Goal: Find specific page/section: Find specific page/section

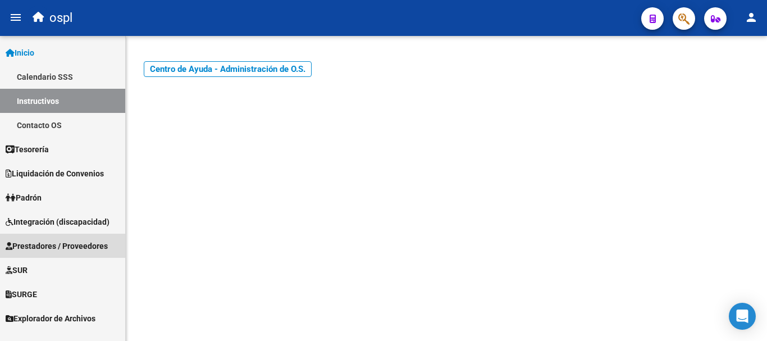
click at [51, 249] on span "Prestadores / Proveedores" at bounding box center [57, 246] width 102 height 12
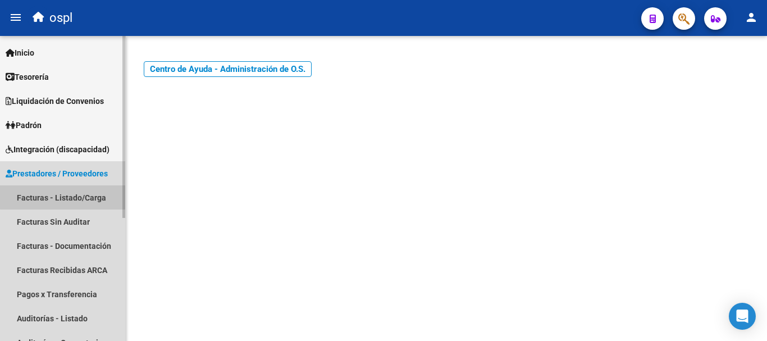
click at [90, 195] on link "Facturas - Listado/Carga" at bounding box center [62, 197] width 125 height 24
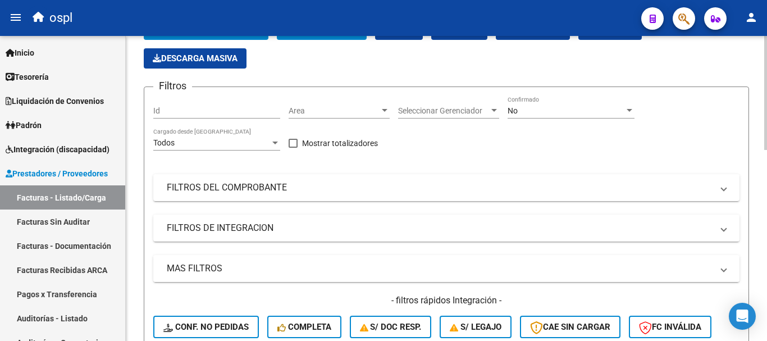
scroll to position [112, 0]
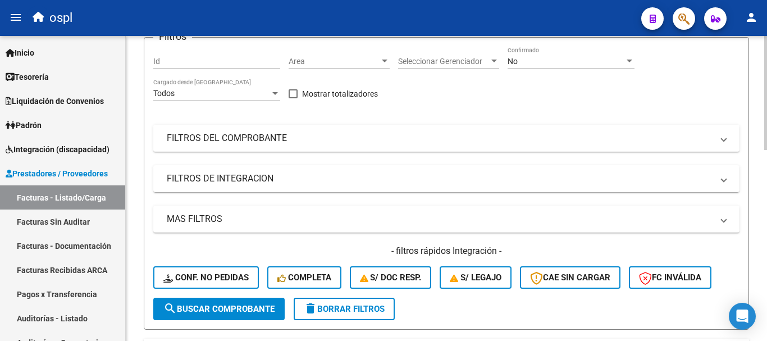
click at [196, 140] on mat-panel-title "FILTROS DEL COMPROBANTE" at bounding box center [440, 138] width 546 height 12
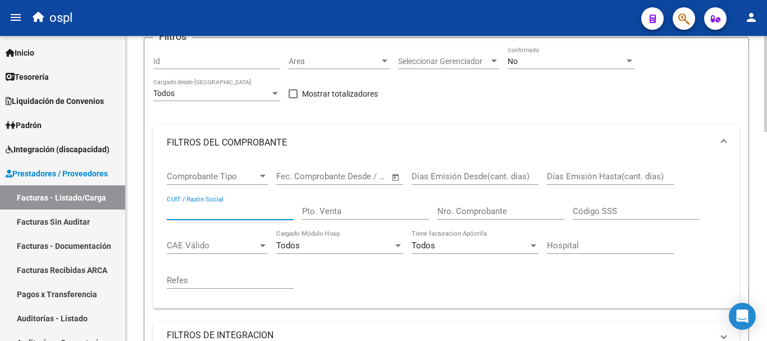
click at [205, 209] on input "CUIT / Razón Social" at bounding box center [230, 211] width 127 height 10
click at [97, 192] on mat-sidenav-container "Firma Express Inicio Calendario SSS Instructivos Contacto OS Tesorería Extracto…" at bounding box center [383, 188] width 767 height 305
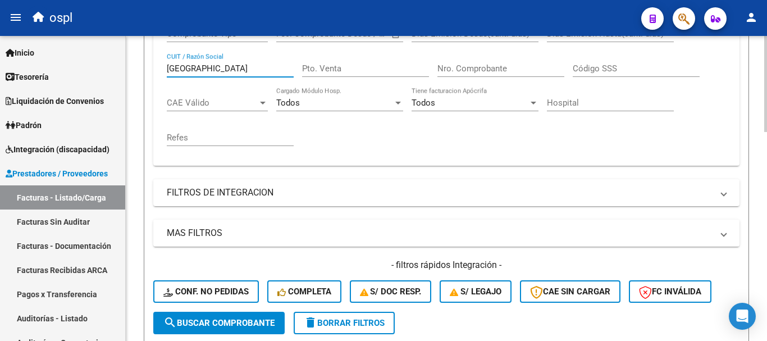
scroll to position [337, 0]
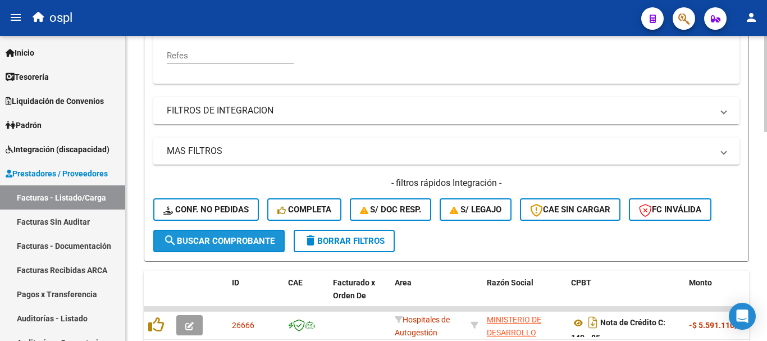
click at [269, 241] on span "search Buscar Comprobante" at bounding box center [218, 241] width 111 height 10
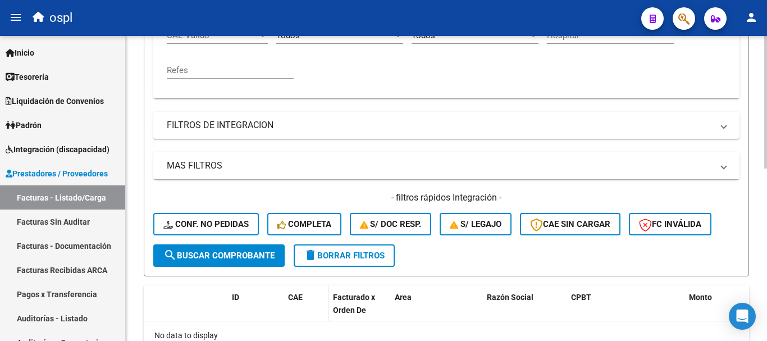
scroll to position [115, 0]
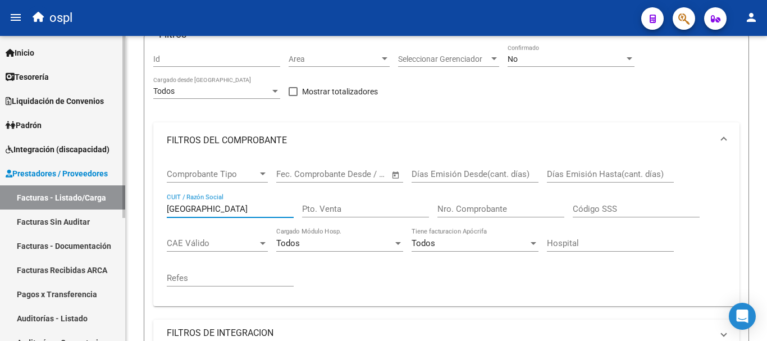
drag, startPoint x: 231, startPoint y: 206, endPoint x: 59, endPoint y: 166, distance: 177.0
click at [59, 166] on mat-sidenav-container "Firma Express Inicio Calendario SSS Instructivos Contacto OS Tesorería Extracto…" at bounding box center [383, 188] width 767 height 305
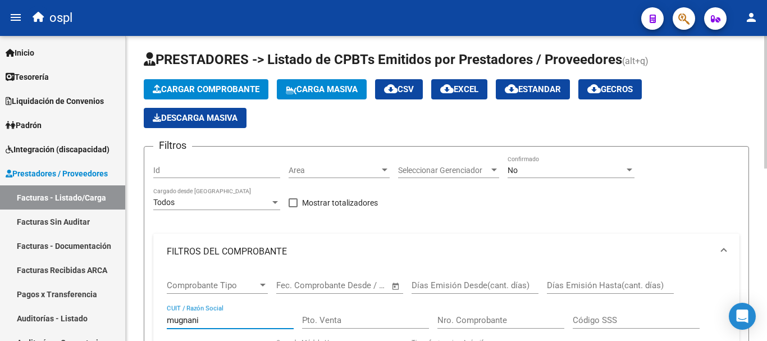
scroll to position [0, 0]
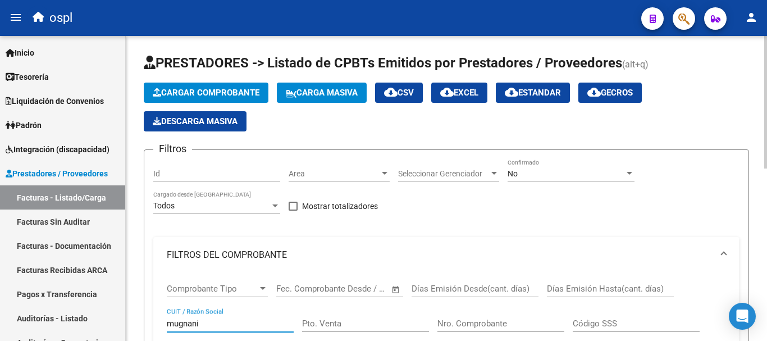
type input "mugnani"
click at [549, 176] on div "No" at bounding box center [566, 174] width 117 height 10
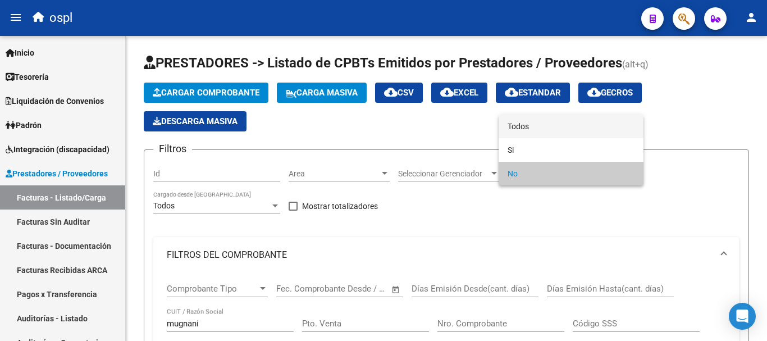
click at [521, 126] on span "Todos" at bounding box center [571, 127] width 127 height 24
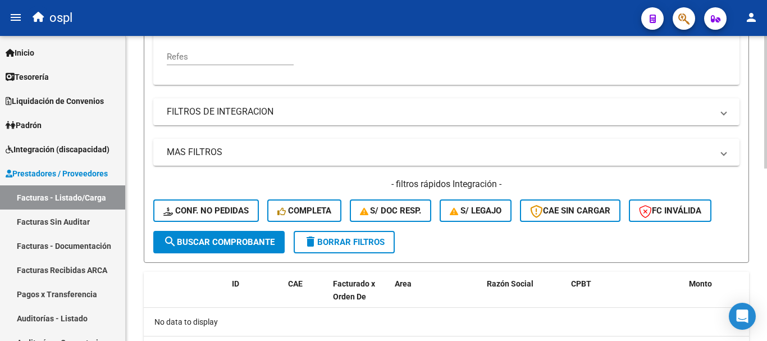
scroll to position [337, 0]
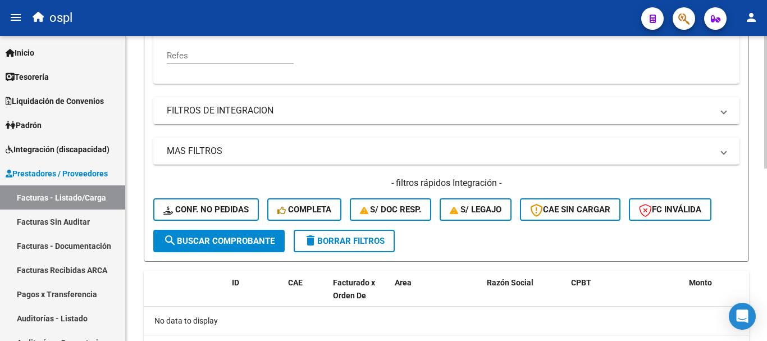
click at [218, 244] on span "search Buscar Comprobante" at bounding box center [218, 241] width 111 height 10
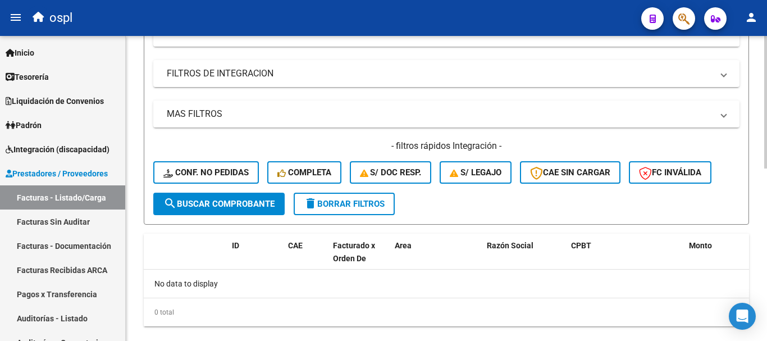
scroll to position [395, 0]
